Goal: Information Seeking & Learning: Learn about a topic

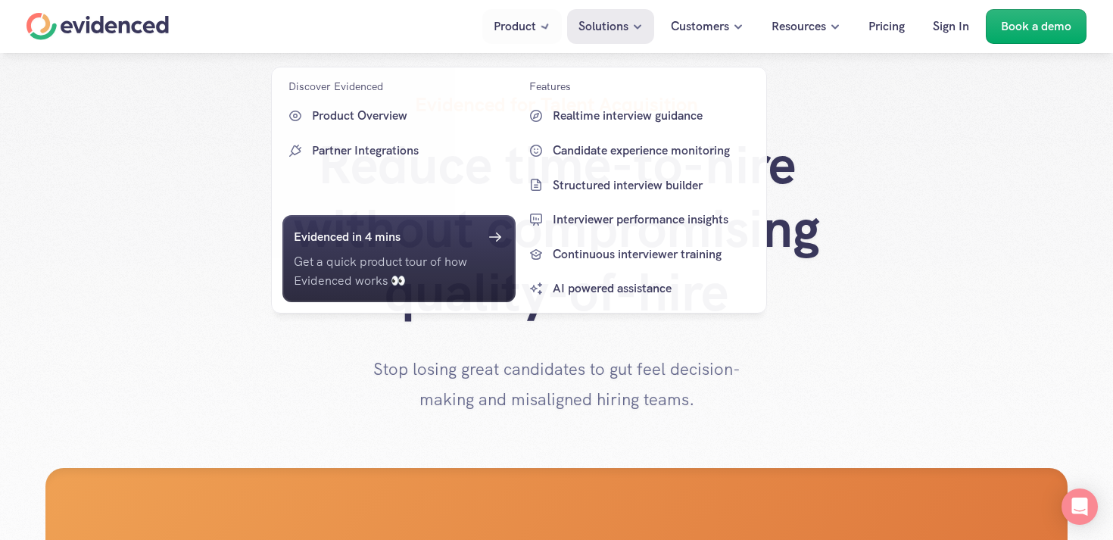
scroll to position [1307, 0]
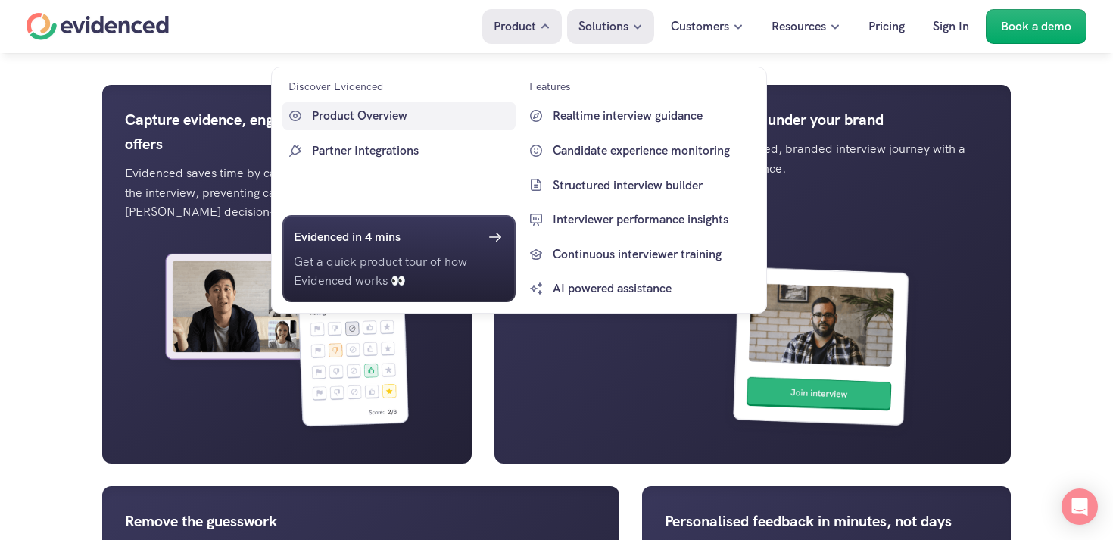
click at [357, 117] on p "Product Overview" at bounding box center [412, 116] width 200 height 20
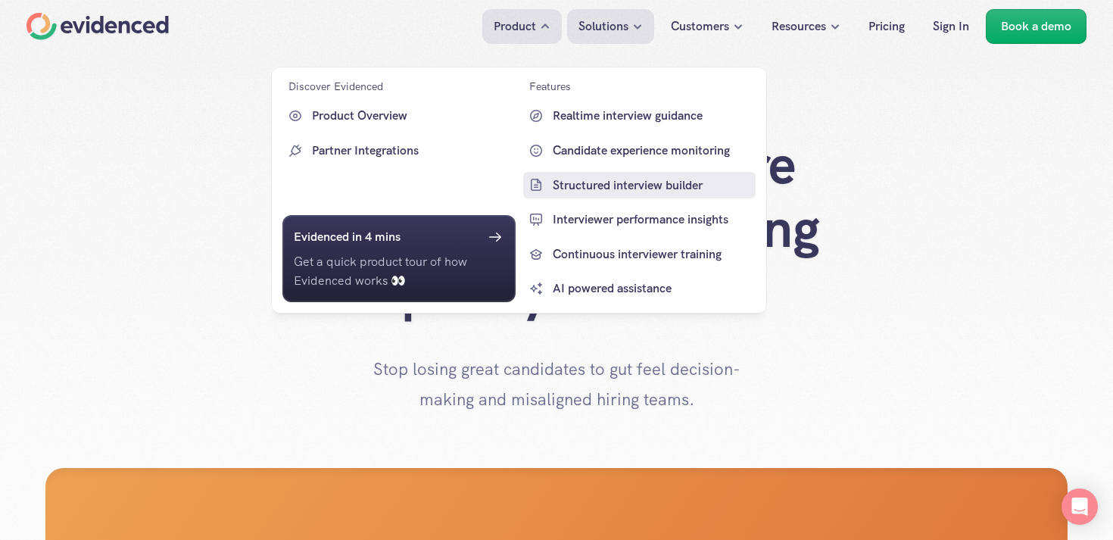
click at [594, 183] on p "Structured interview builder" at bounding box center [653, 185] width 200 height 20
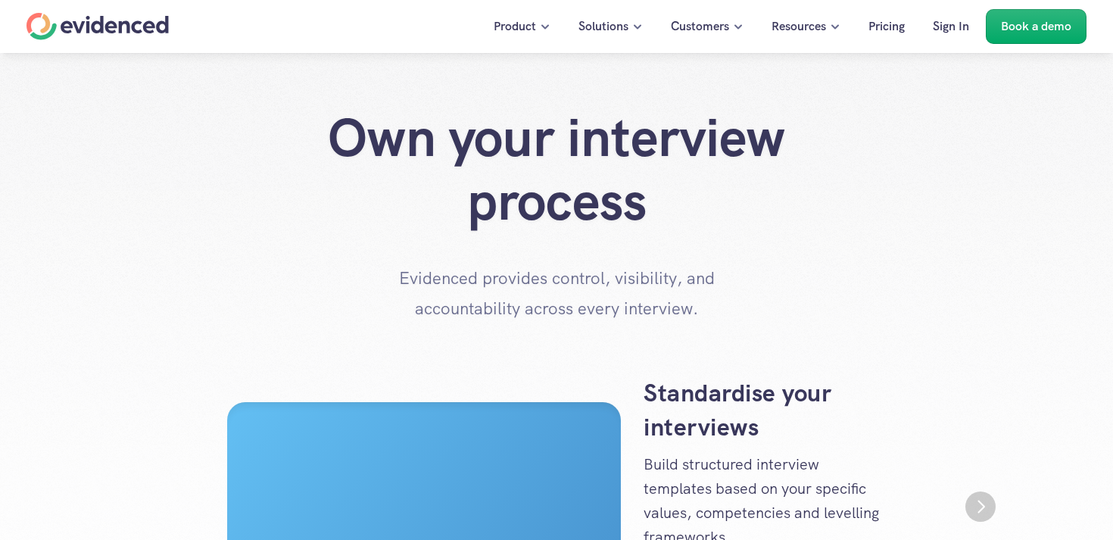
scroll to position [191, 0]
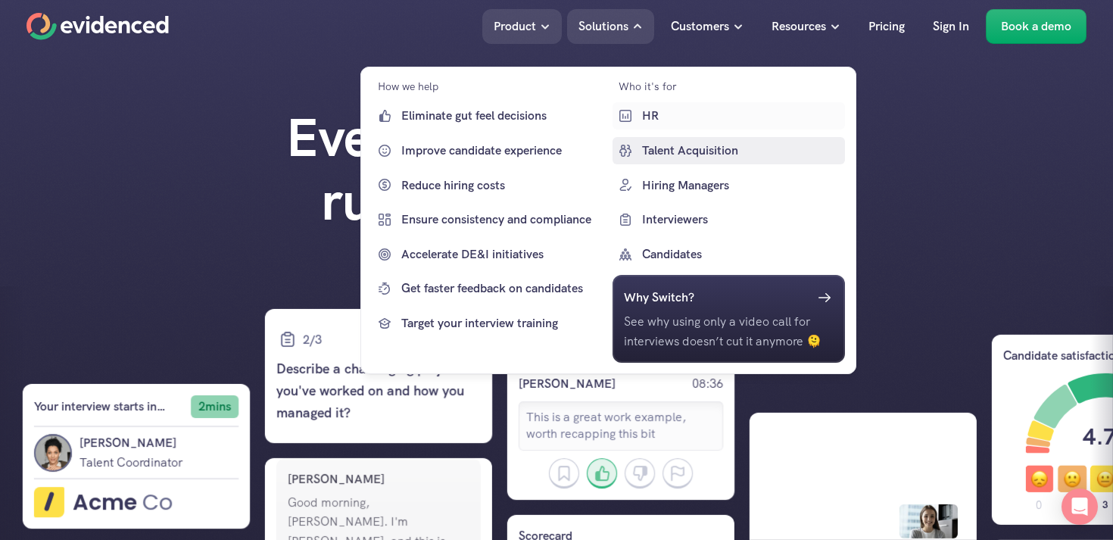
click at [660, 145] on p "Talent Acquisition" at bounding box center [741, 151] width 200 height 20
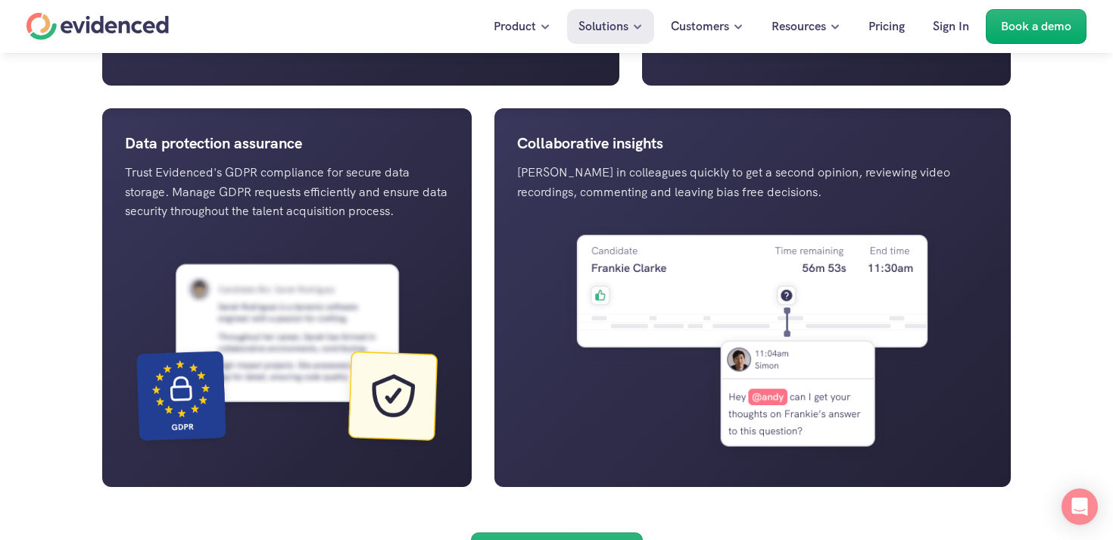
scroll to position [2076, 0]
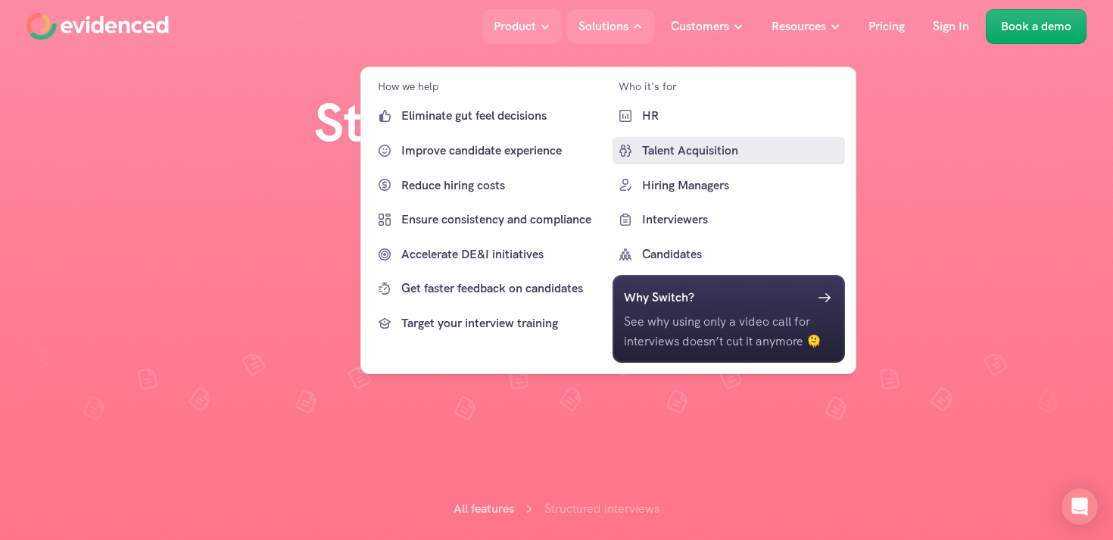
click at [641, 145] on p "Talent Acquisition" at bounding box center [741, 151] width 200 height 20
